Goal: Task Accomplishment & Management: Complete application form

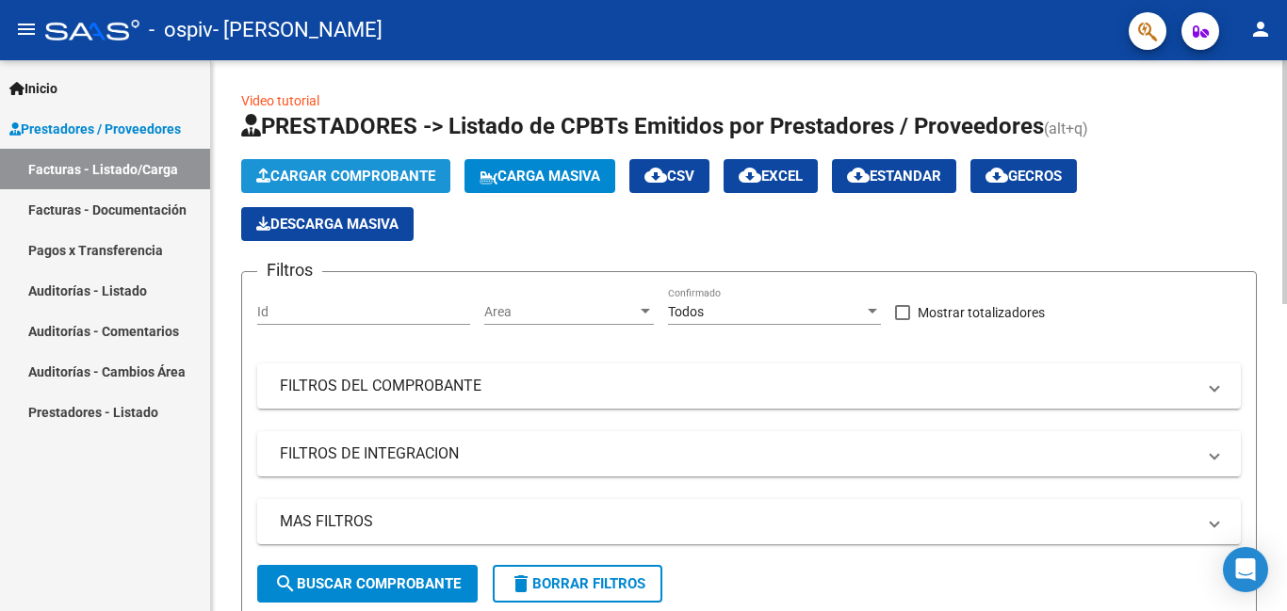
click at [370, 176] on span "Cargar Comprobante" at bounding box center [345, 176] width 179 height 17
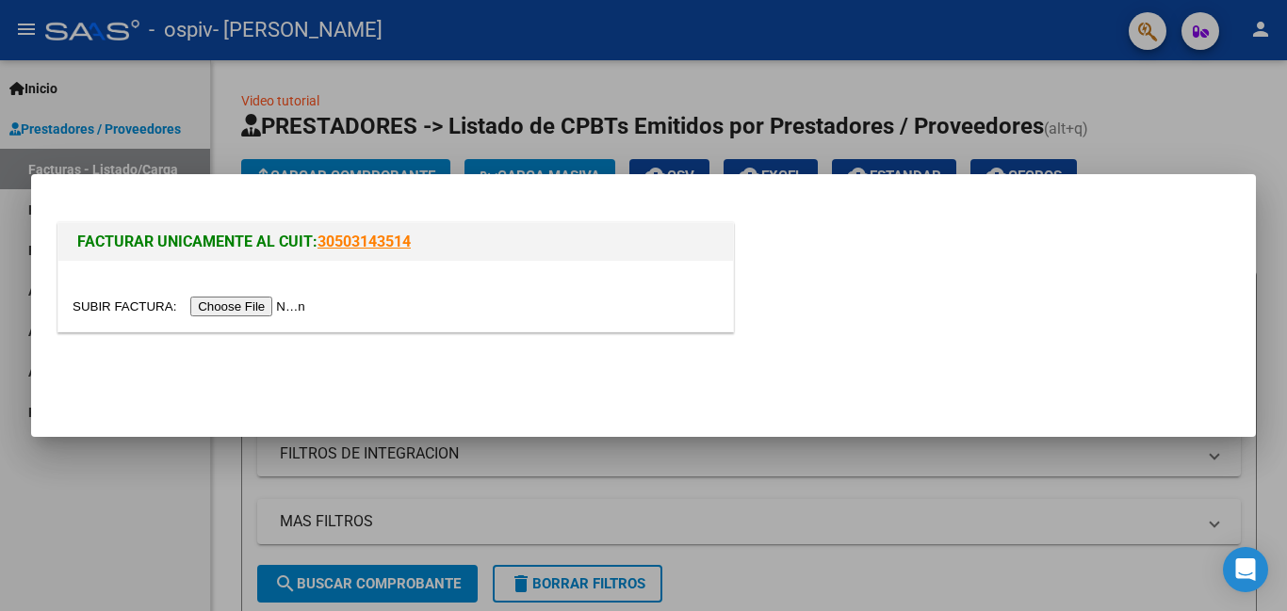
click at [288, 303] on input "file" at bounding box center [192, 307] width 238 height 20
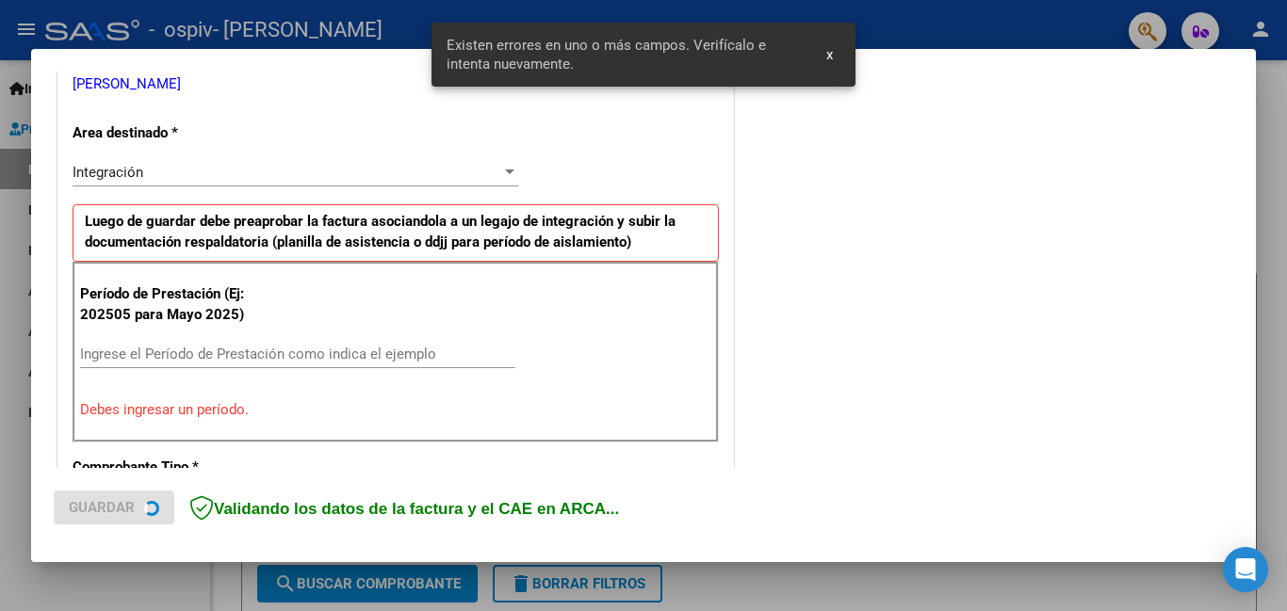
scroll to position [422, 0]
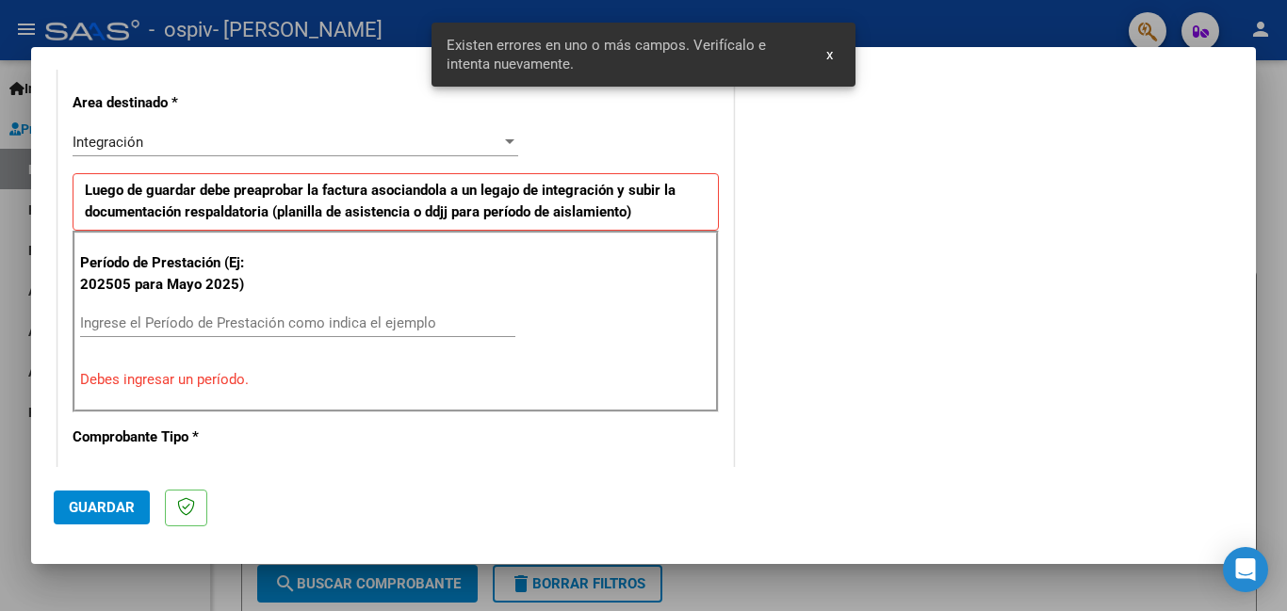
click at [427, 328] on input "Ingrese el Período de Prestación como indica el ejemplo" at bounding box center [297, 323] width 435 height 17
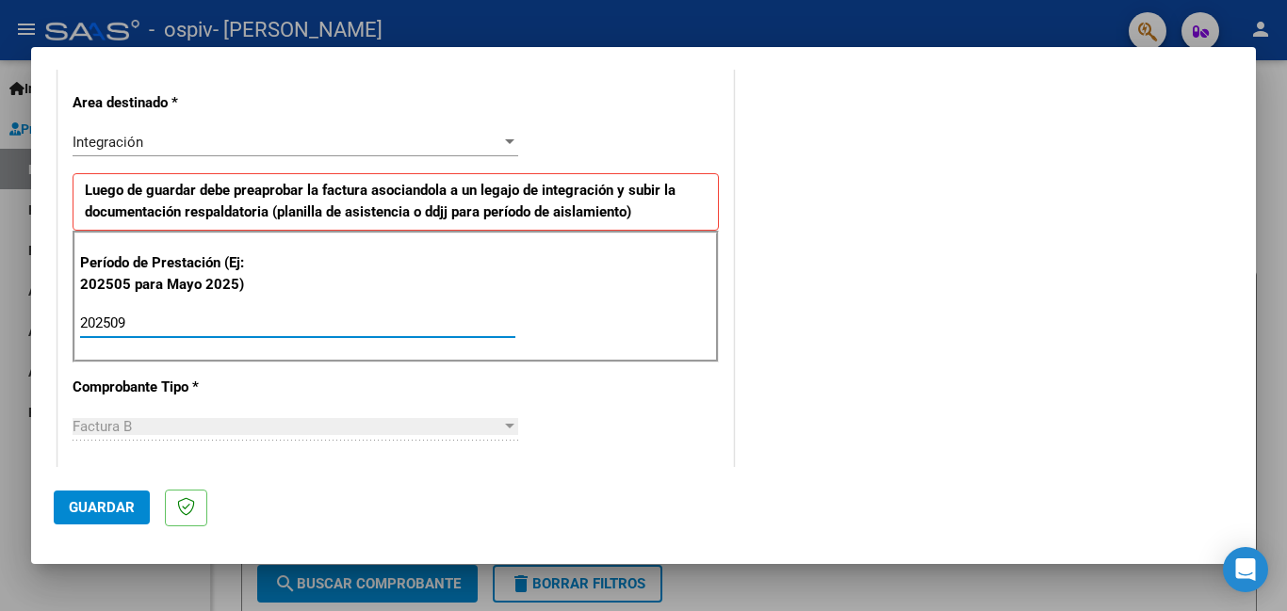
type input "202509"
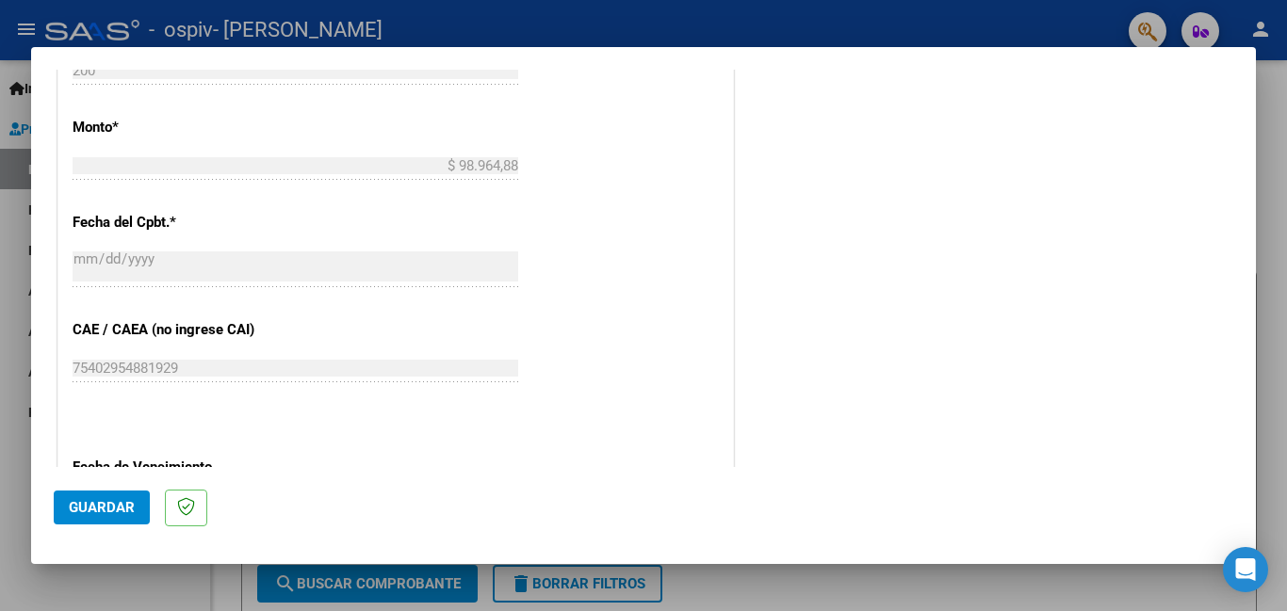
scroll to position [1260, 0]
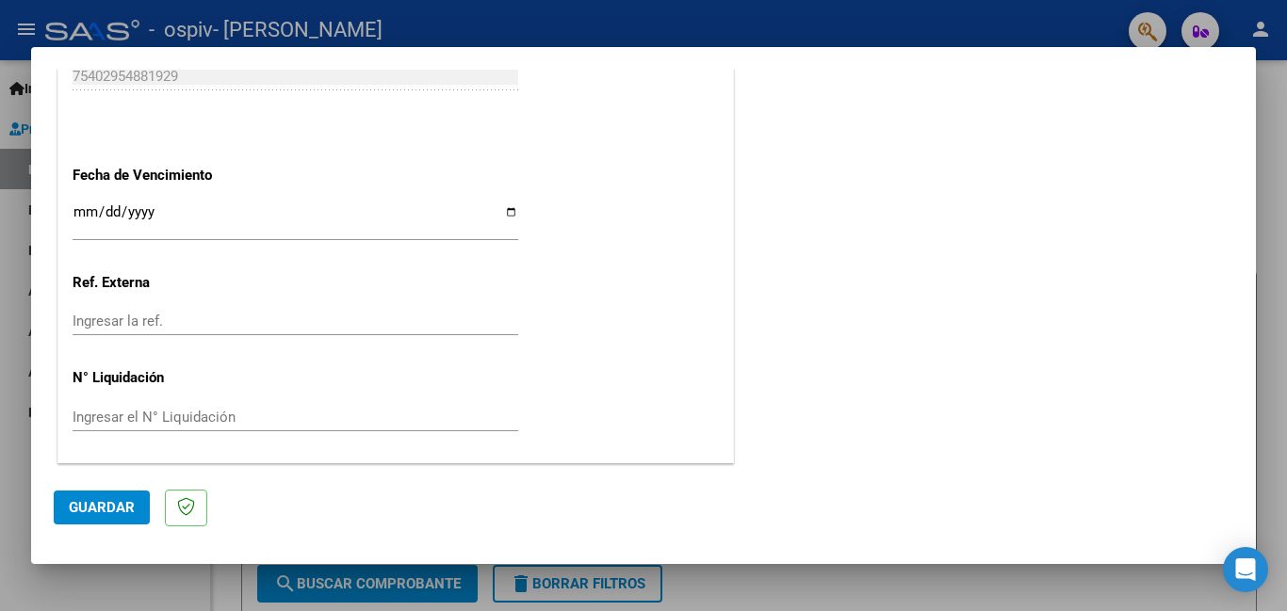
click at [73, 204] on input "Ingresar la fecha" at bounding box center [296, 219] width 446 height 30
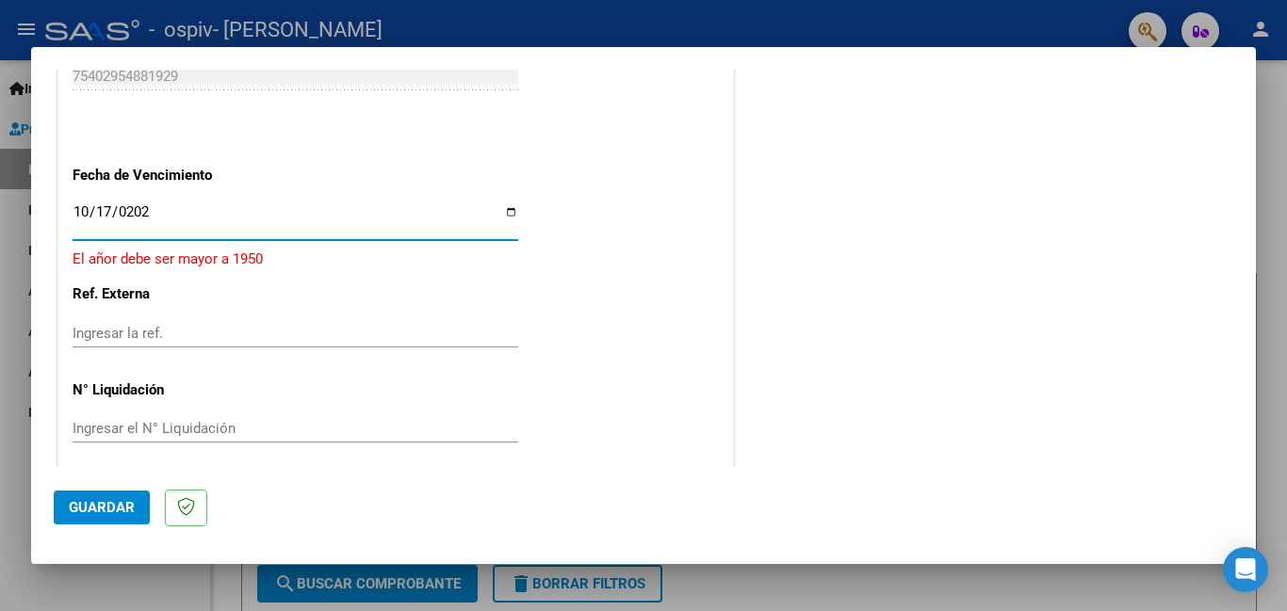
type input "[DATE]"
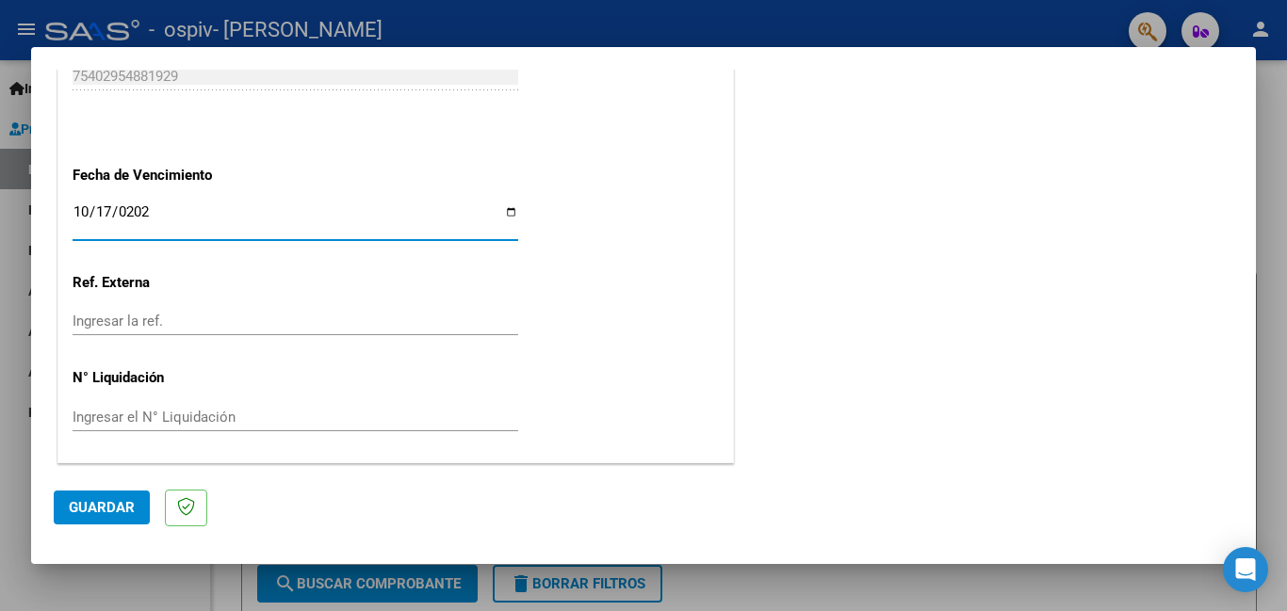
click at [125, 508] on span "Guardar" at bounding box center [102, 507] width 66 height 17
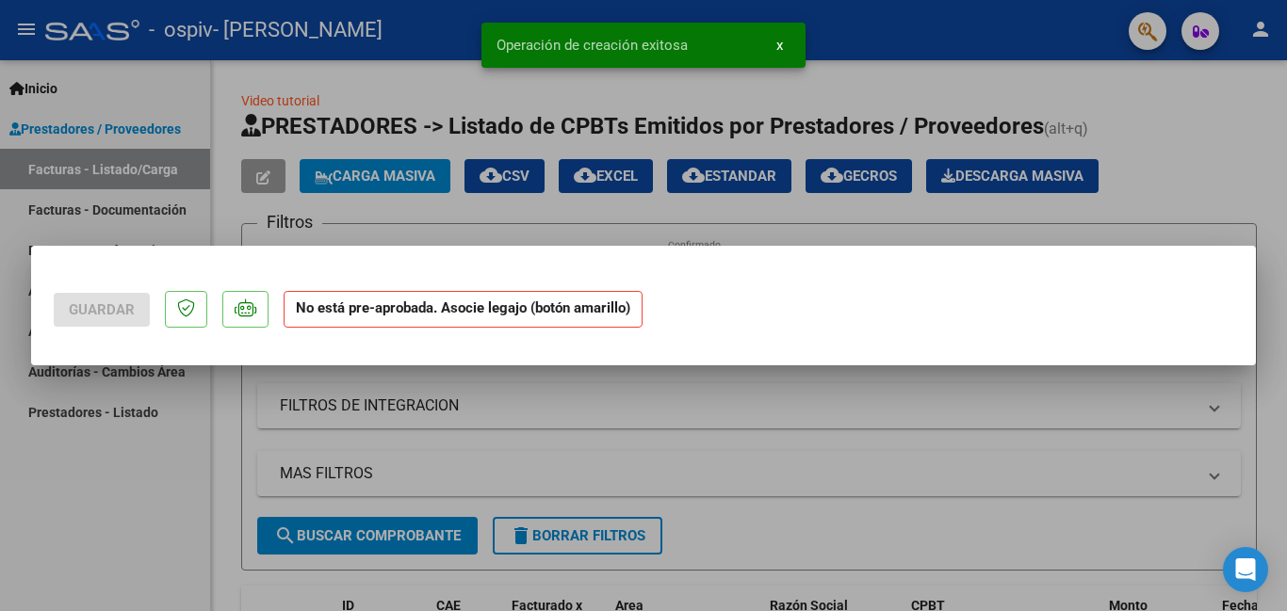
scroll to position [0, 0]
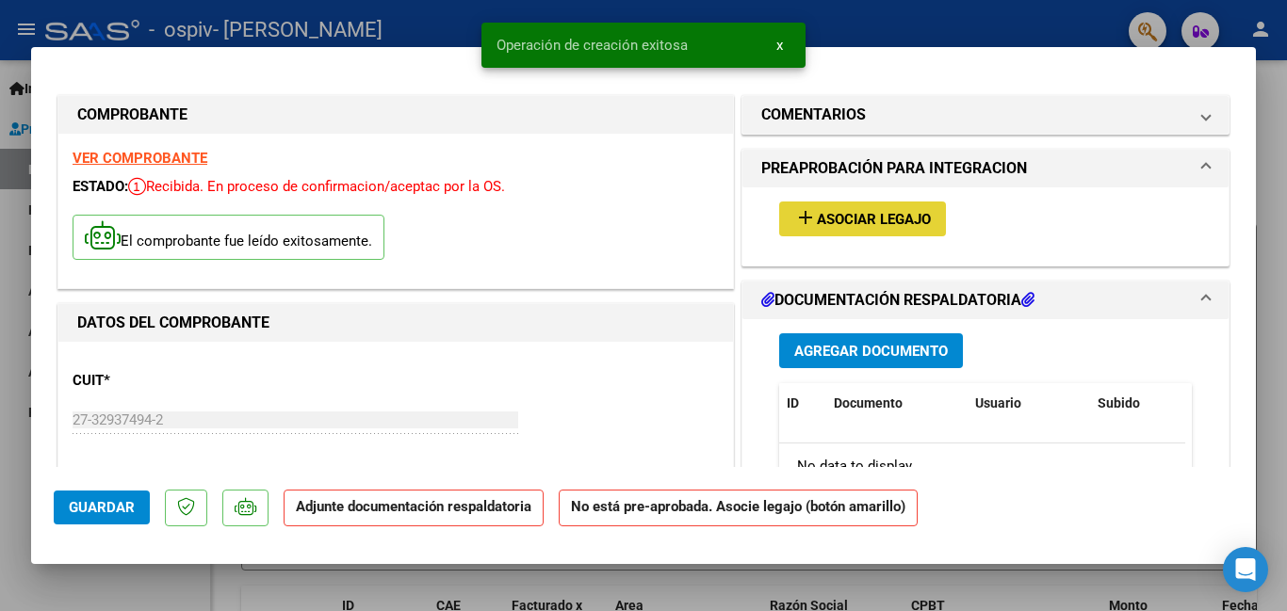
click at [830, 213] on span "Asociar Legajo" at bounding box center [874, 219] width 114 height 17
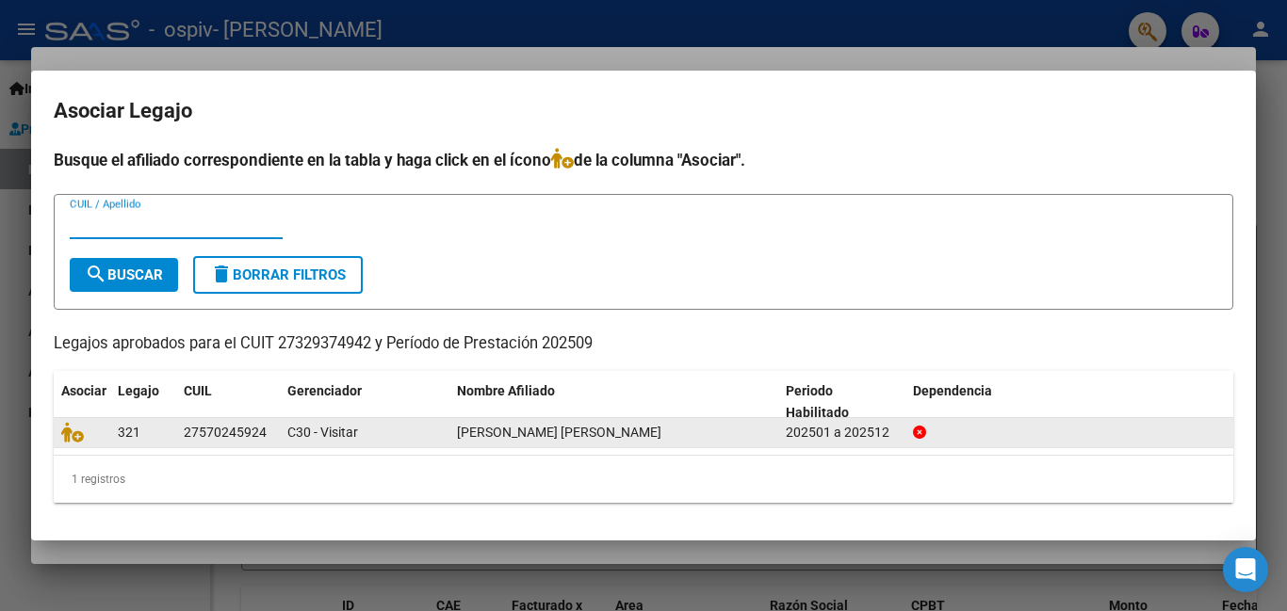
click at [59, 440] on datatable-body-cell at bounding box center [82, 432] width 57 height 29
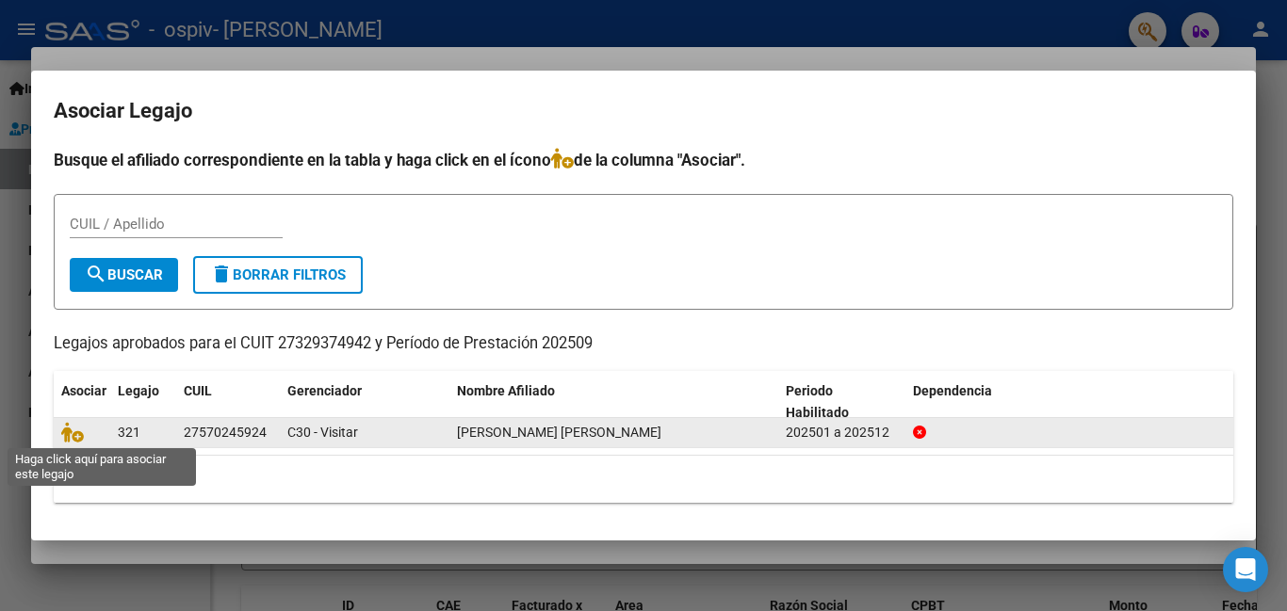
click at [85, 436] on span at bounding box center [75, 433] width 28 height 15
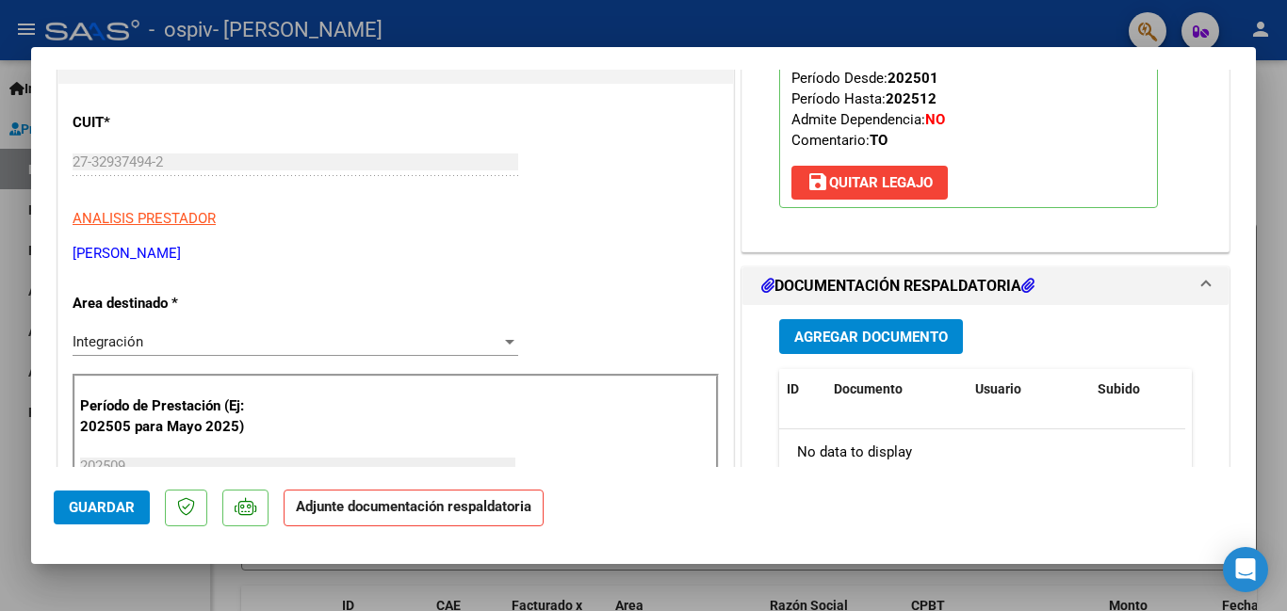
scroll to position [476, 0]
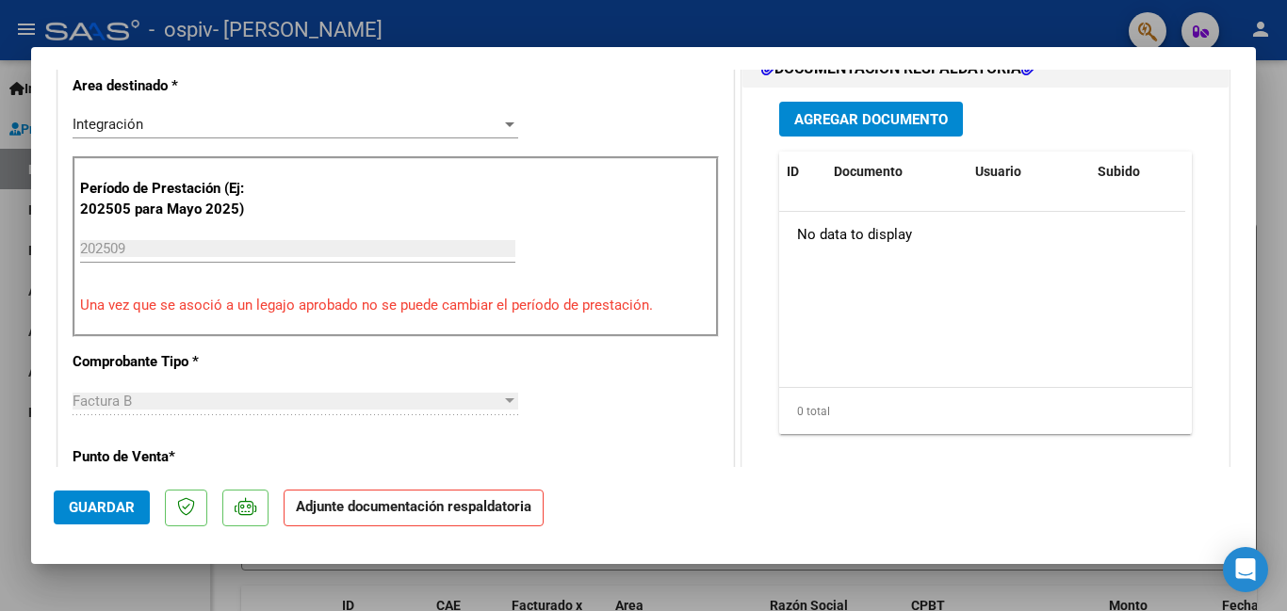
click at [927, 116] on span "Agregar Documento" at bounding box center [871, 119] width 154 height 17
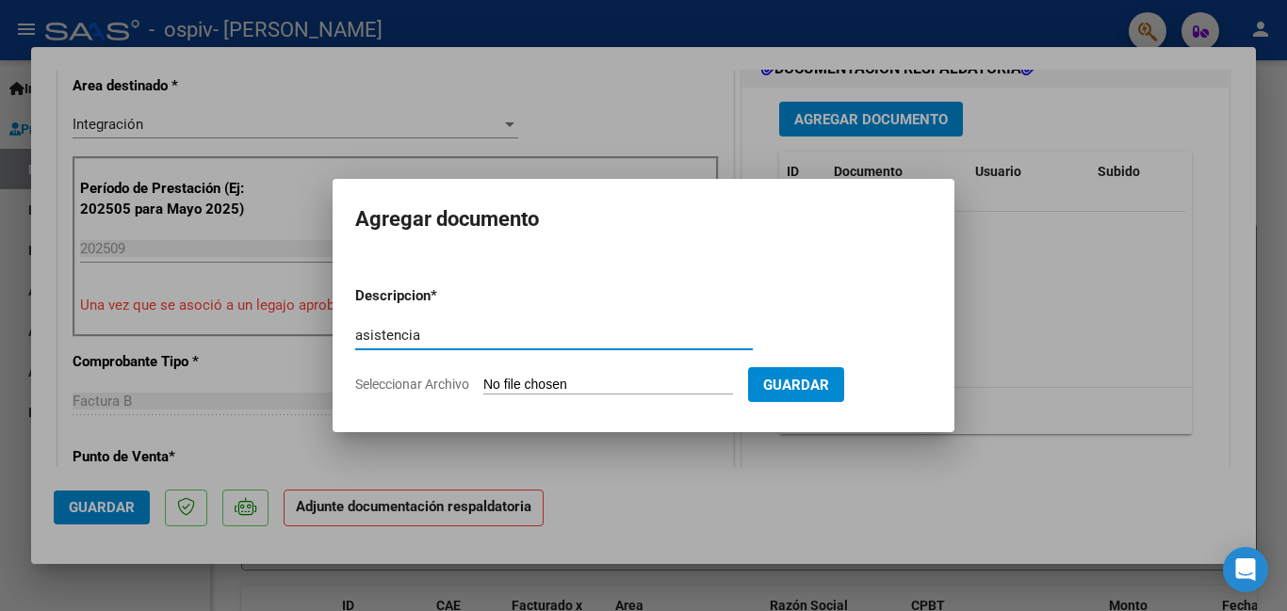
type input "asistencia"
click at [719, 388] on input "Seleccionar Archivo" at bounding box center [608, 386] width 250 height 18
type input "C:\fakepath\IMG_7087.jpeg"
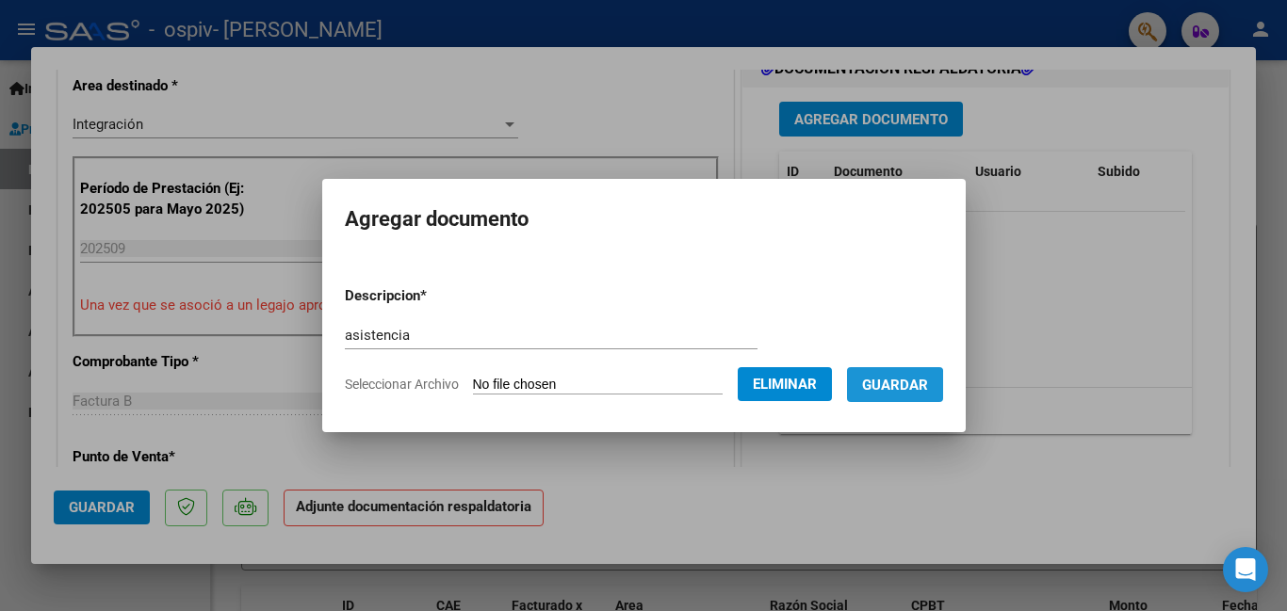
click at [892, 388] on span "Guardar" at bounding box center [895, 385] width 66 height 17
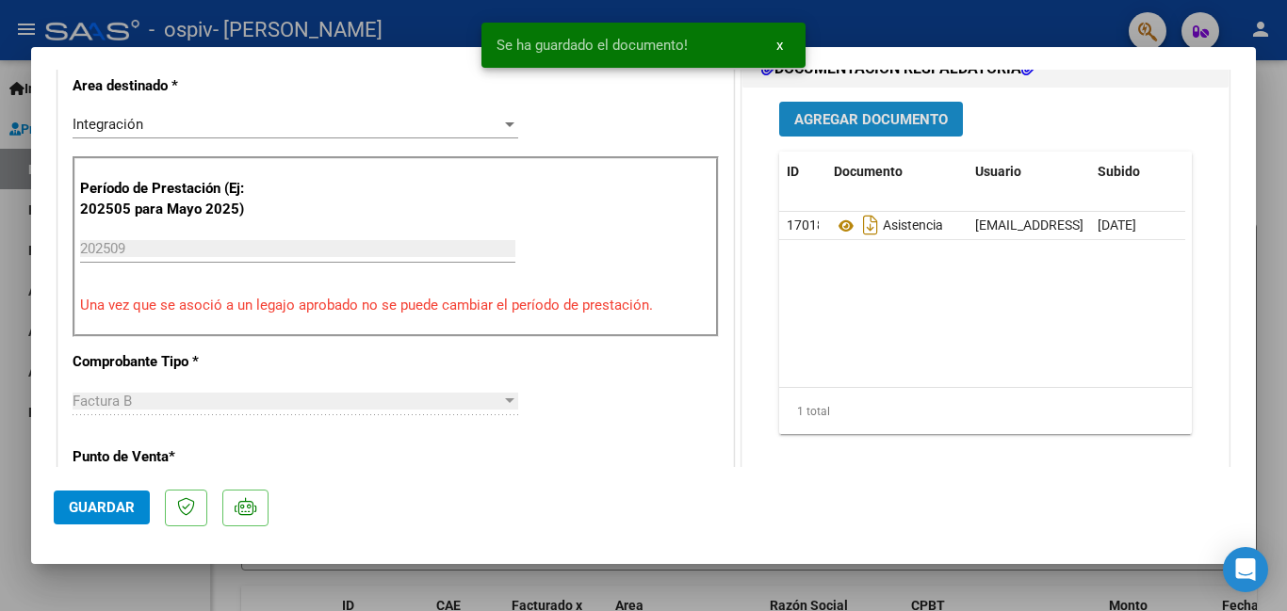
click at [853, 113] on span "Agregar Documento" at bounding box center [871, 119] width 154 height 17
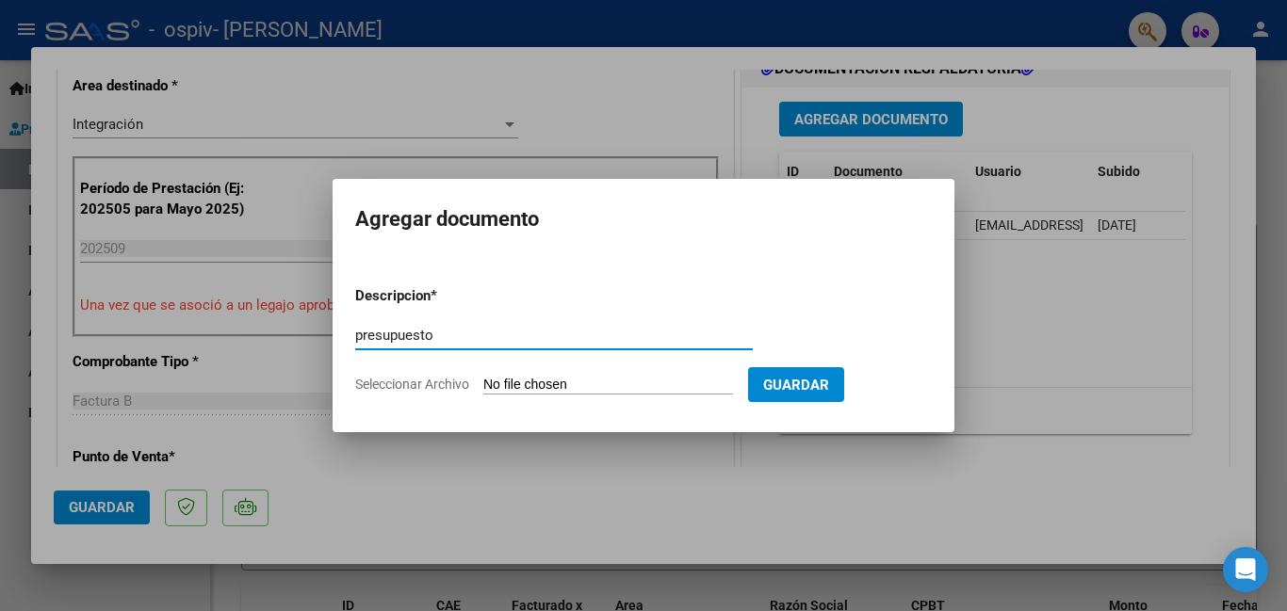
type input "presupuesto"
click at [519, 388] on input "Seleccionar Archivo" at bounding box center [608, 386] width 250 height 18
type input "C:\fakepath\[PERSON_NAME] TO 2025.pdf"
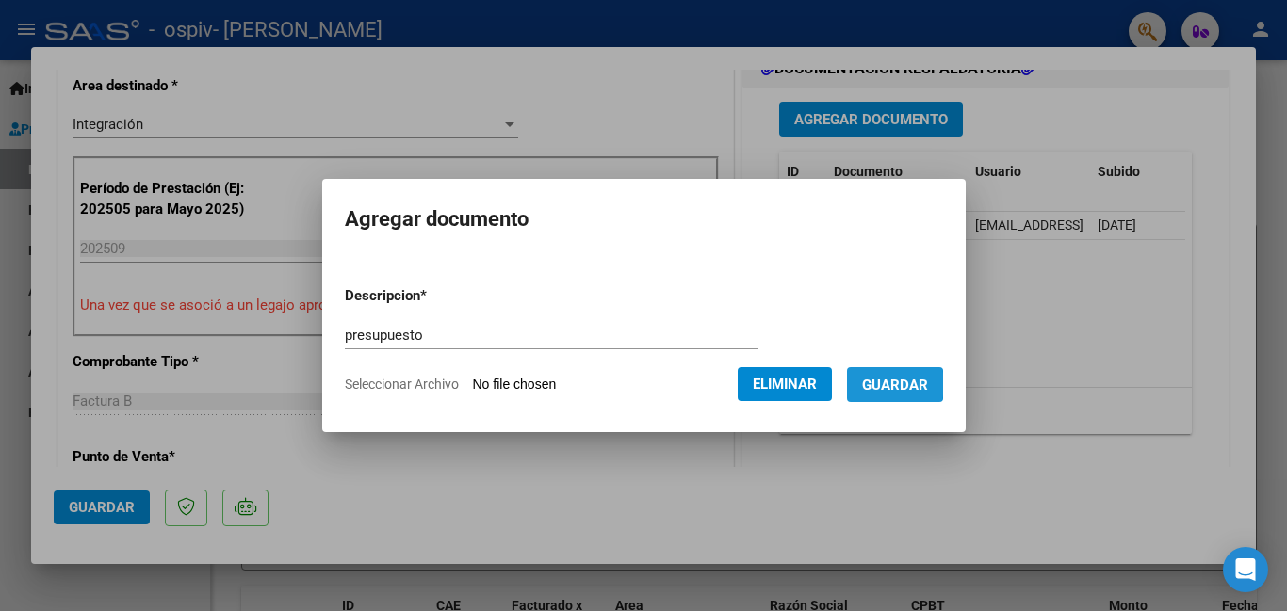
click at [900, 384] on span "Guardar" at bounding box center [895, 385] width 66 height 17
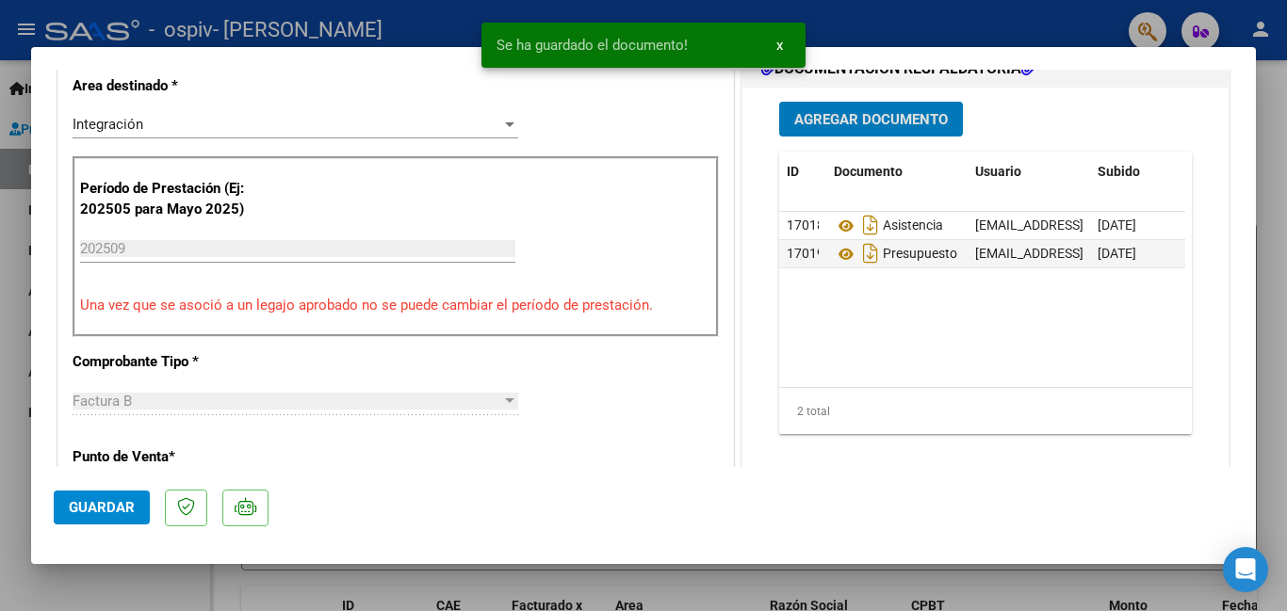
click at [129, 502] on span "Guardar" at bounding box center [102, 507] width 66 height 17
click at [1269, 138] on div at bounding box center [643, 305] width 1287 height 611
type input "$ 0,00"
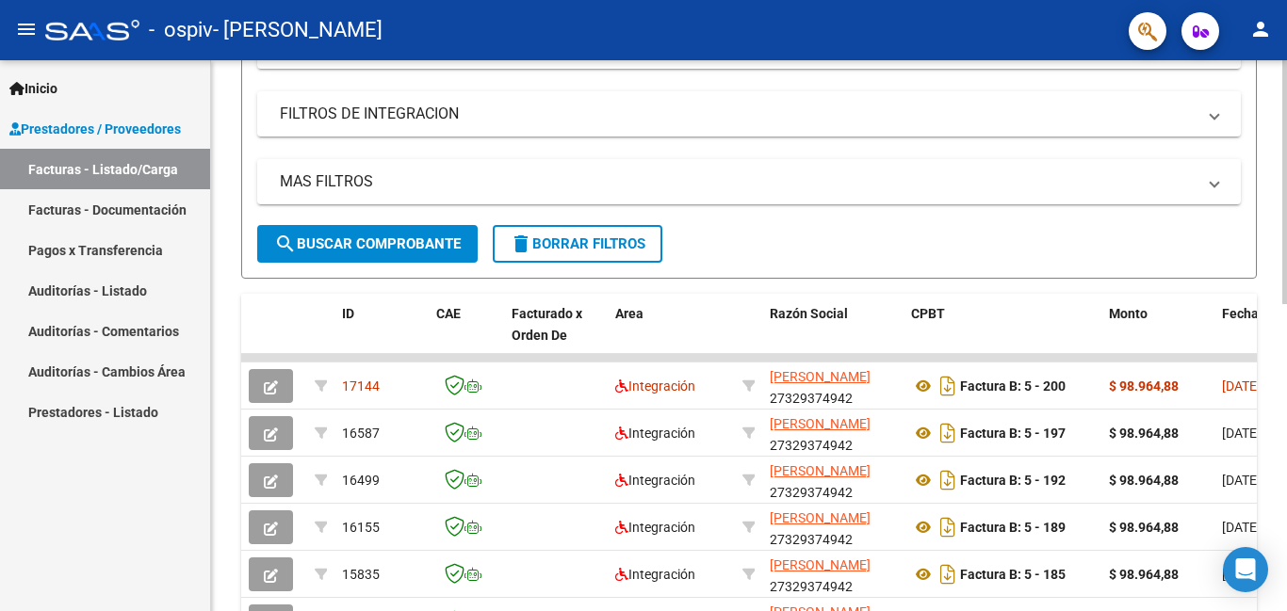
scroll to position [381, 0]
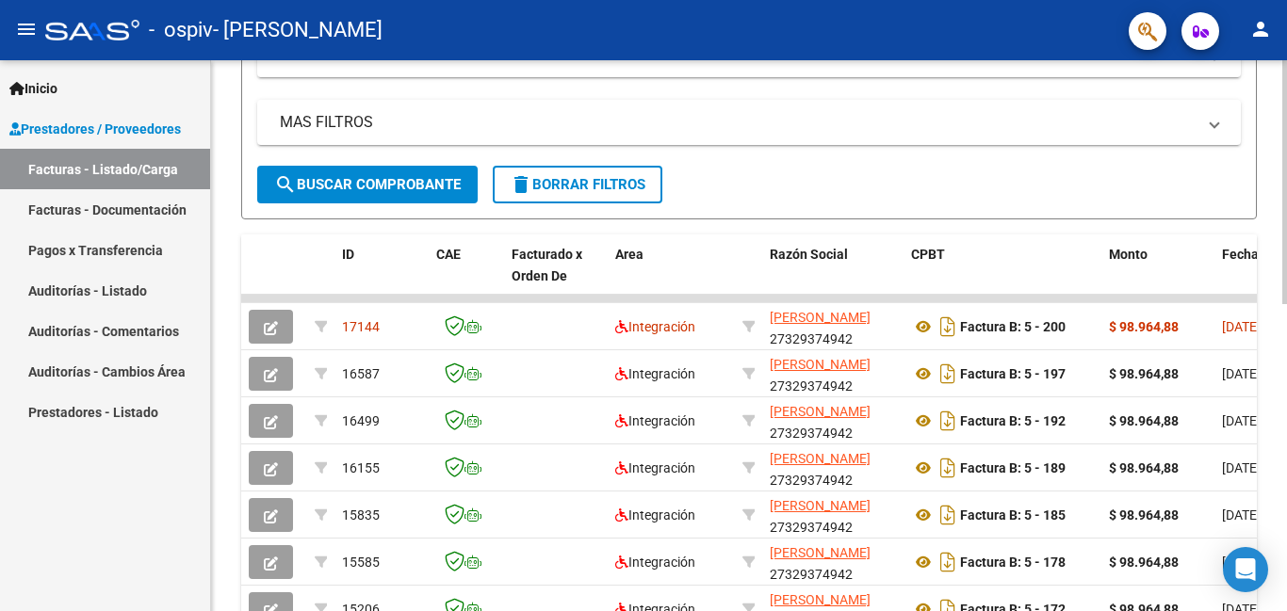
click at [1286, 341] on div at bounding box center [1284, 363] width 5 height 244
